Goal: Transaction & Acquisition: Purchase product/service

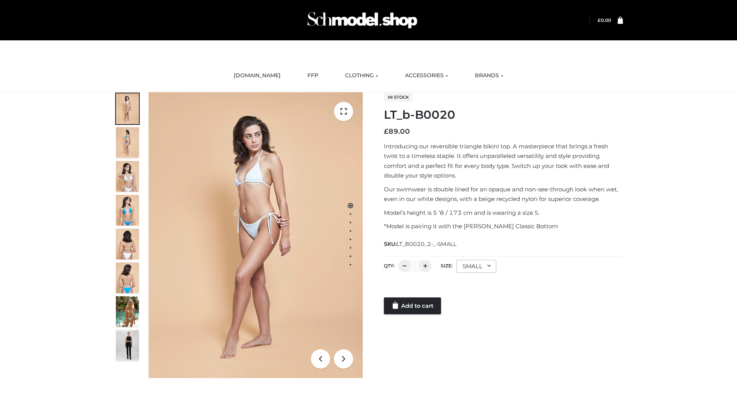
click at [413, 306] on link "Add to cart" at bounding box center [412, 305] width 57 height 17
